Goal: Check status: Check status

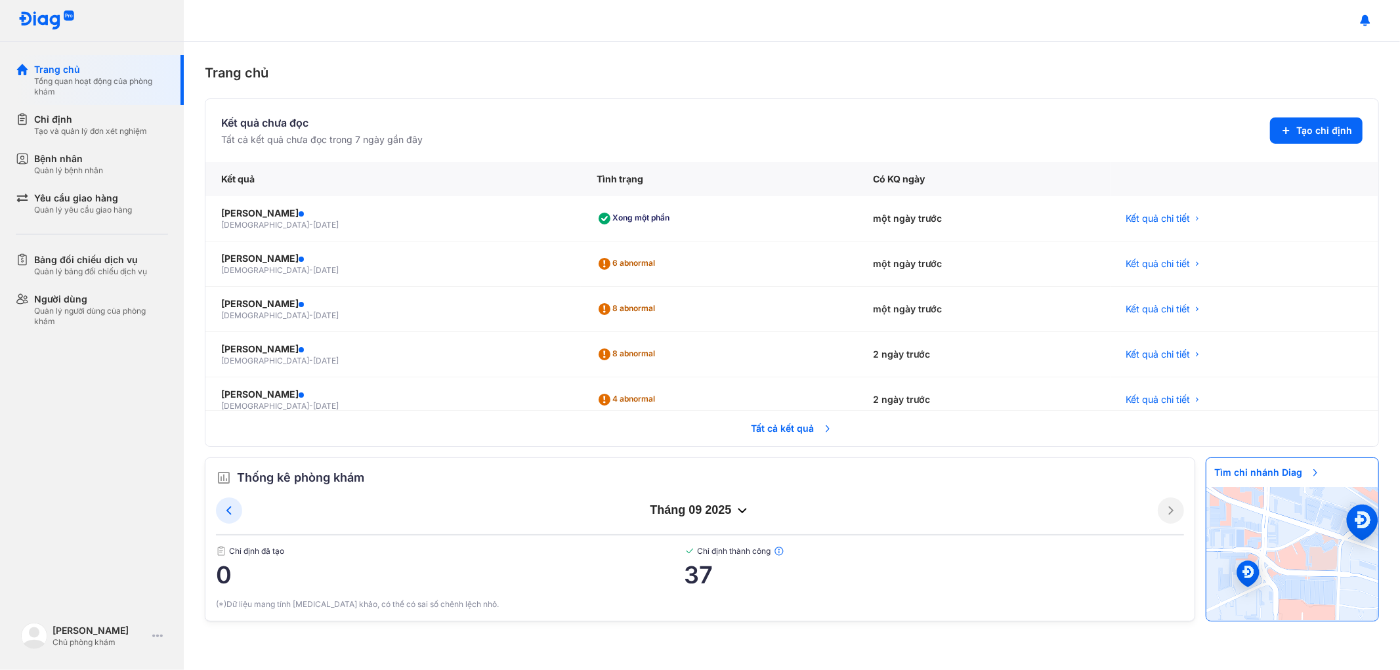
click at [744, 431] on span "Tất cả kết quả" at bounding box center [792, 428] width 97 height 29
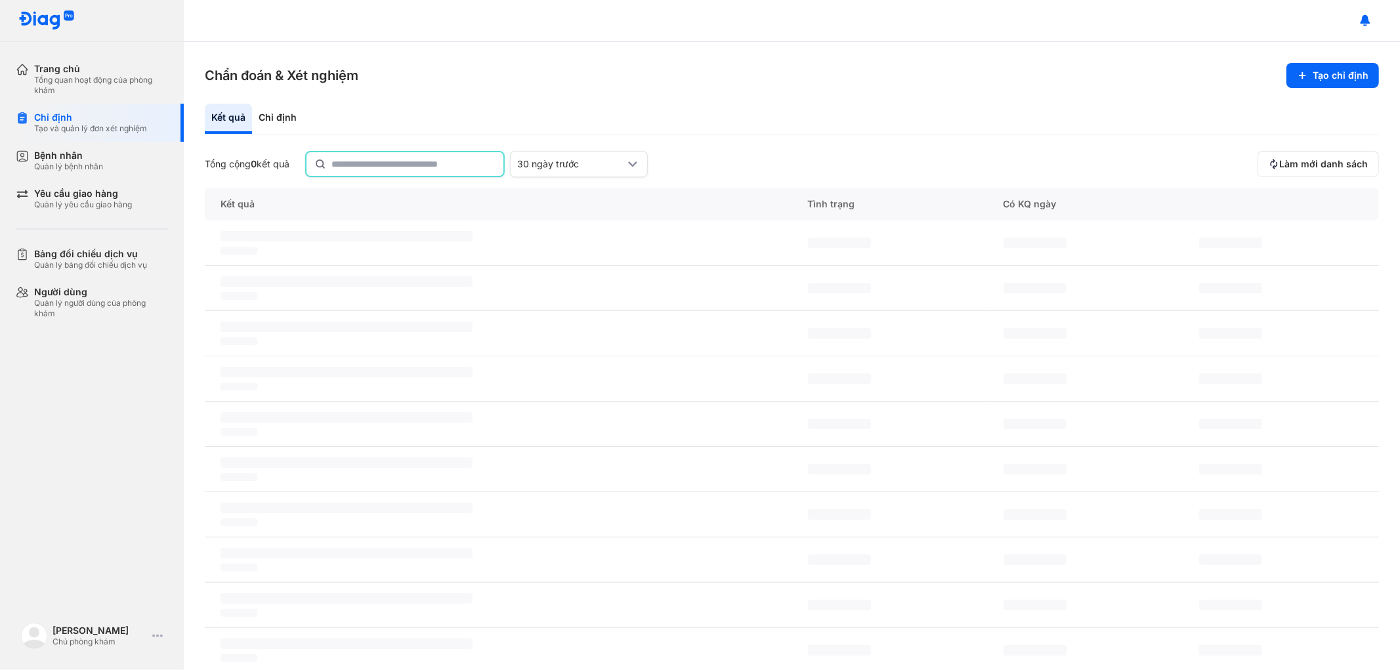
click at [435, 156] on input "text" at bounding box center [414, 164] width 164 height 24
type input "*"
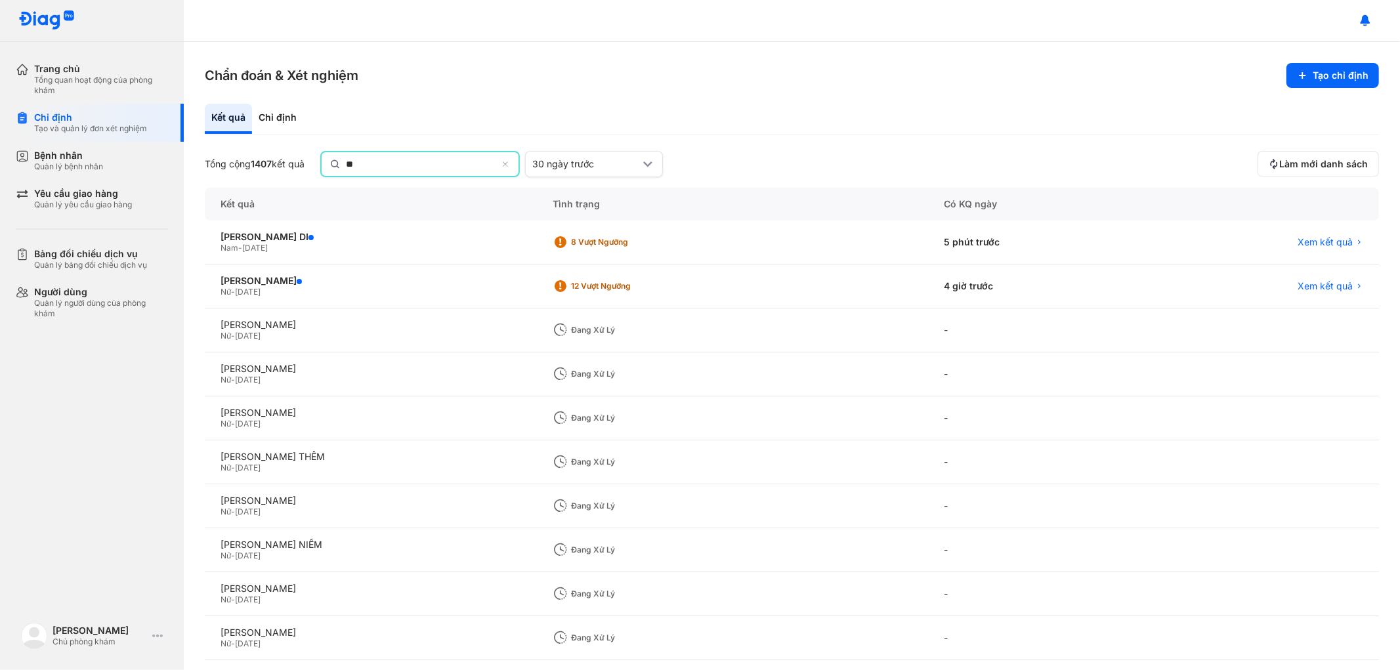
type input "*"
click at [441, 160] on input "text" at bounding box center [429, 164] width 164 height 24
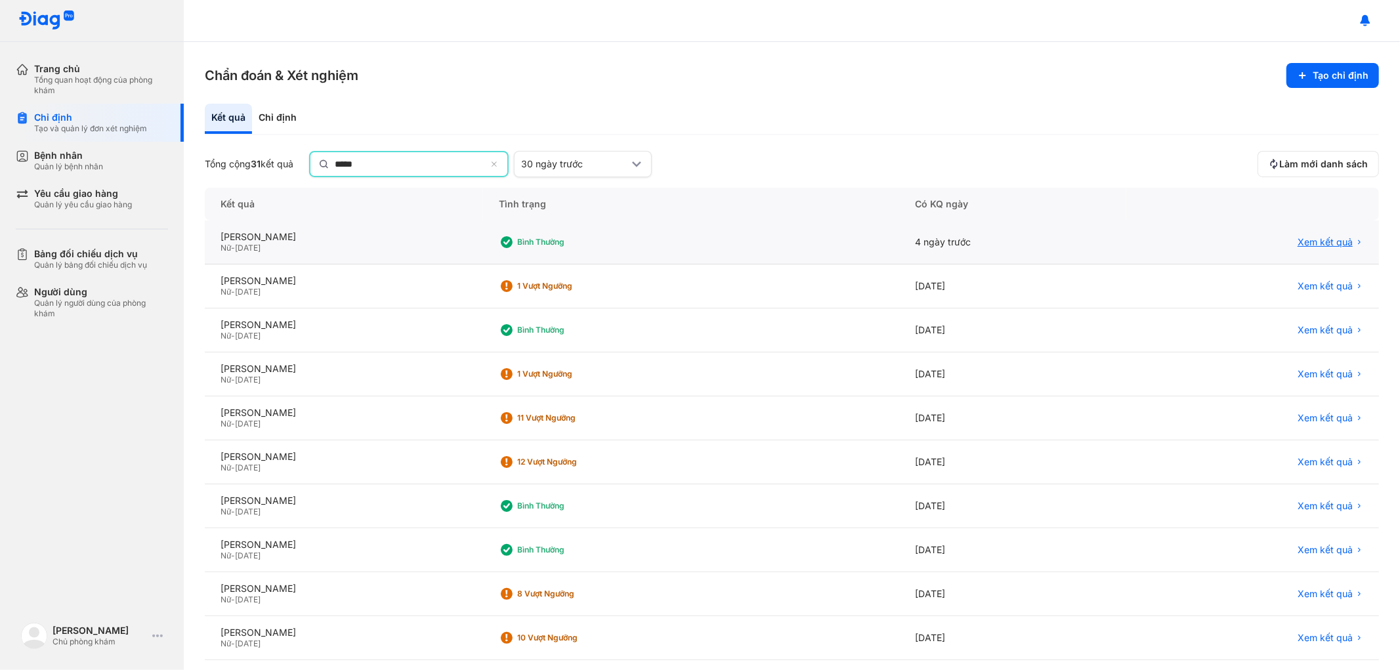
type input "*****"
click at [1304, 238] on span "Xem kết quả" at bounding box center [1325, 244] width 55 height 12
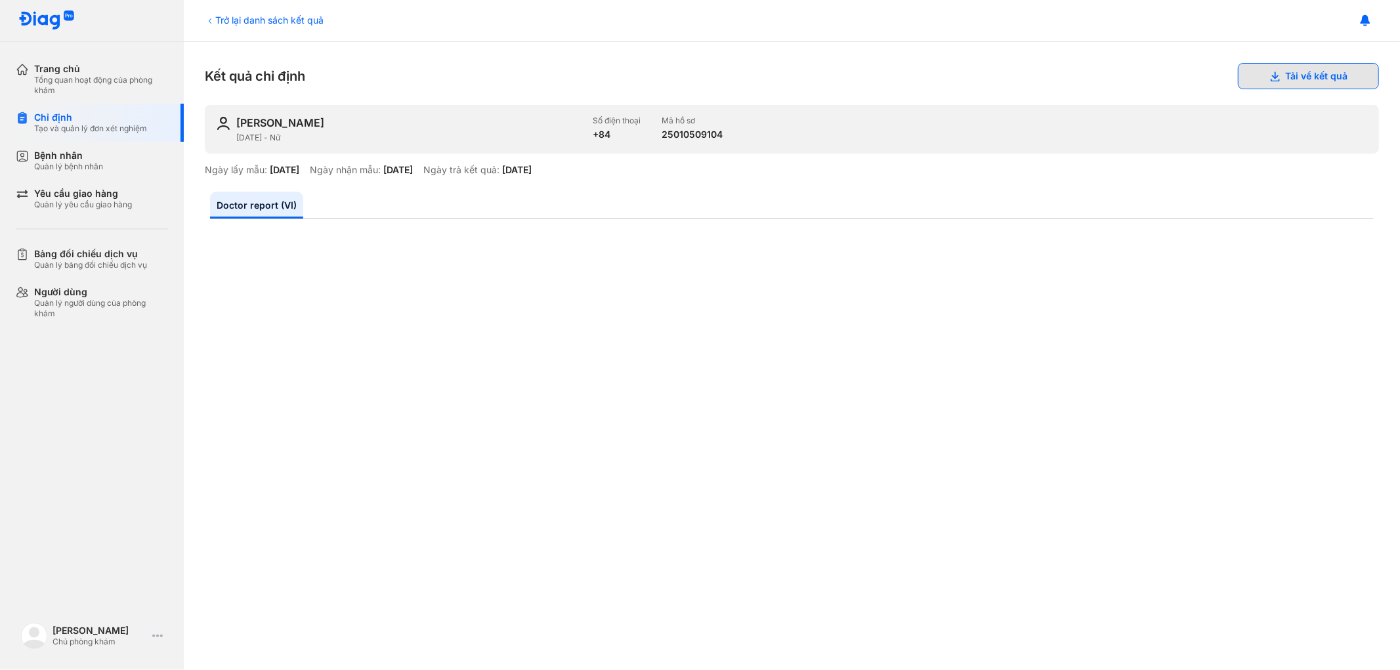
click at [1294, 70] on button "Tải về kết quả" at bounding box center [1308, 76] width 141 height 26
